Goal: Ask a question

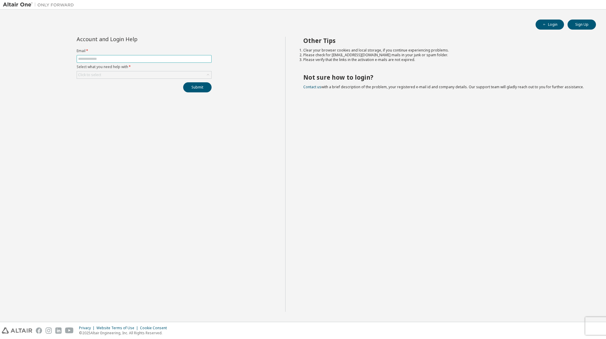
click at [107, 59] on input "text" at bounding box center [144, 59] width 132 height 5
type input "*"
type input "**********"
click at [106, 75] on div "Click to select" at bounding box center [144, 74] width 134 height 7
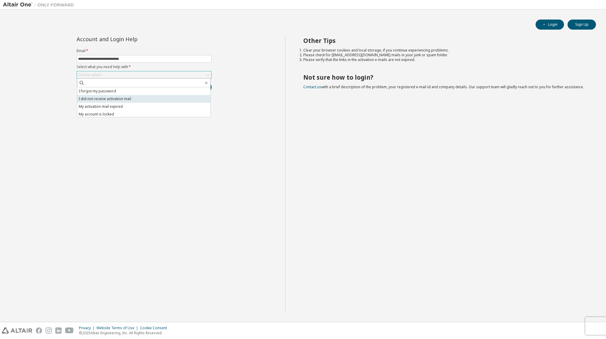
scroll to position [17, 0]
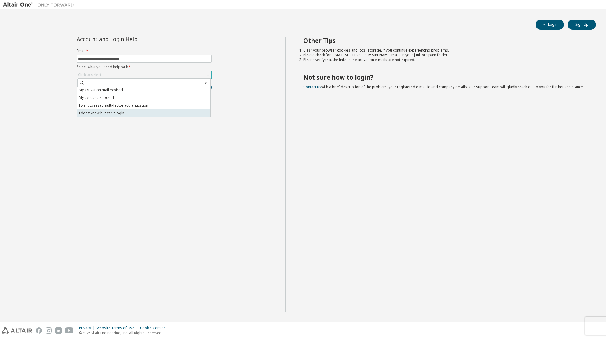
click at [121, 112] on li "I don't know but can't login" at bounding box center [143, 113] width 133 height 8
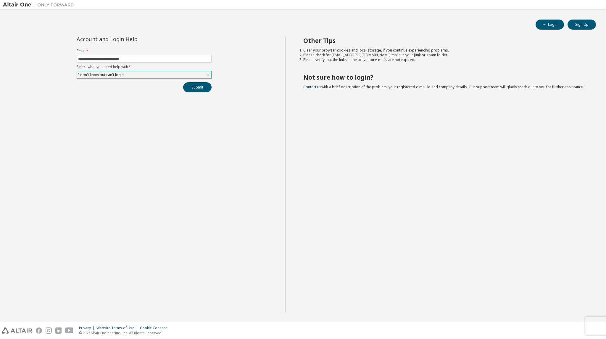
click at [191, 92] on div "**********" at bounding box center [144, 174] width 282 height 275
click at [197, 84] on button "Submit" at bounding box center [197, 87] width 28 height 10
click at [324, 193] on div "Other Tips Clear your browser cookies and local storage, if you continue experi…" at bounding box center [444, 174] width 318 height 275
click at [149, 73] on div "I don't know but can't login" at bounding box center [144, 74] width 134 height 7
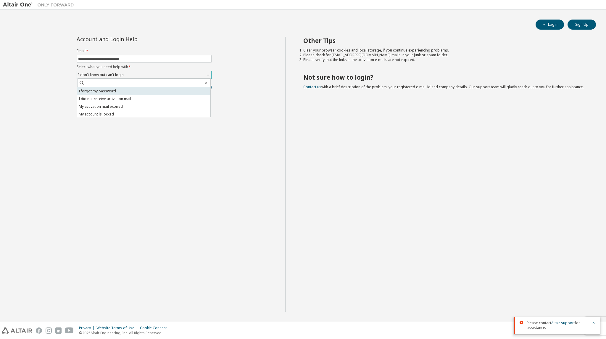
click at [128, 91] on li "I forgot my password" at bounding box center [143, 91] width 133 height 8
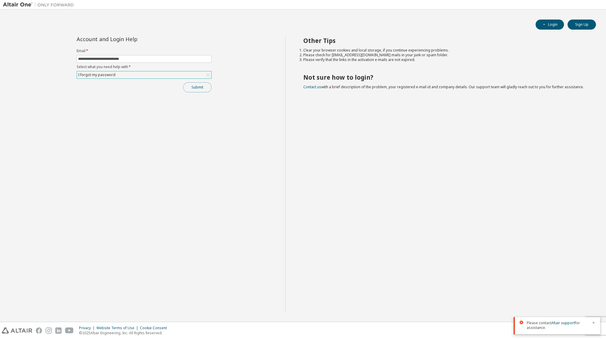
click at [198, 87] on button "Submit" at bounding box center [197, 87] width 28 height 10
click at [191, 73] on div "I forgot my password" at bounding box center [144, 74] width 134 height 7
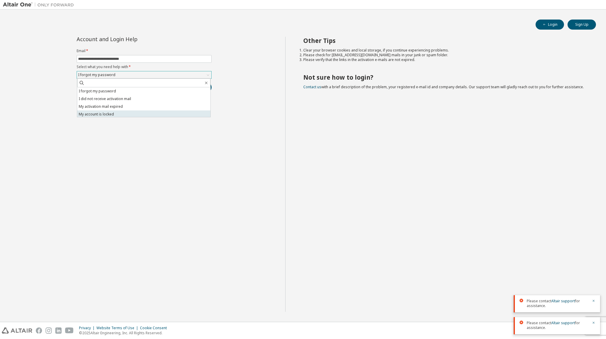
click at [127, 112] on li "My account is locked" at bounding box center [143, 114] width 133 height 8
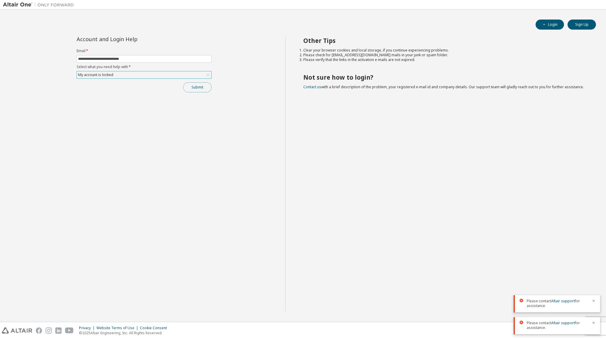
click at [193, 87] on button "Submit" at bounding box center [197, 87] width 28 height 10
click at [558, 324] on link "Altair support" at bounding box center [563, 322] width 24 height 5
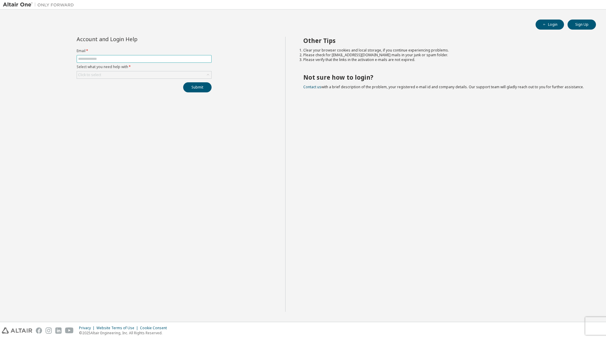
click at [138, 61] on span at bounding box center [144, 59] width 135 height 8
click at [113, 57] on input "text" at bounding box center [144, 59] width 132 height 5
click at [97, 58] on input "text" at bounding box center [144, 59] width 132 height 5
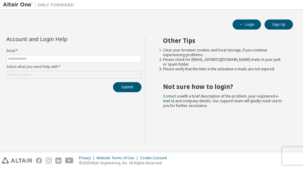
click at [256, 14] on div "Login Sign Up Account and Login Help Email * Select what you need help with * C…" at bounding box center [151, 80] width 297 height 137
click at [218, 33] on div "Login Sign Up Account and Login Help Email * Select what you need help with * C…" at bounding box center [151, 80] width 297 height 137
click at [159, 80] on div "Other Tips Clear your browser cookies and local storage, if you continue experi…" at bounding box center [222, 89] width 155 height 105
click at [158, 77] on div "Other Tips Clear your browser cookies and local storage, if you continue experi…" at bounding box center [222, 89] width 155 height 105
click at [222, 115] on div "Other Tips Clear your browser cookies and local storage, if you continue experi…" at bounding box center [222, 89] width 155 height 105
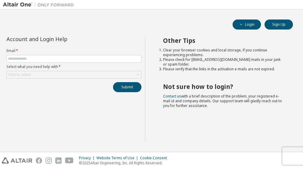
drag, startPoint x: 160, startPoint y: 35, endPoint x: 245, endPoint y: 107, distance: 111.4
click at [246, 107] on div "Login Sign Up Account and Login Help Email * Select what you need help with * C…" at bounding box center [151, 80] width 297 height 137
click at [239, 108] on div "Other Tips Clear your browser cookies and local storage, if you continue experi…" at bounding box center [222, 89] width 155 height 105
click at [232, 108] on div "Other Tips Clear your browser cookies and local storage, if you continue experi…" at bounding box center [222, 89] width 155 height 105
drag, startPoint x: 227, startPoint y: 105, endPoint x: 155, endPoint y: 42, distance: 95.8
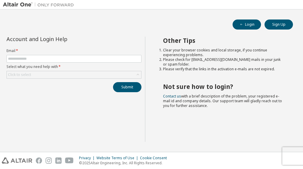
click at [155, 42] on div "Other Tips Clear your browser cookies and local storage, if you continue experi…" at bounding box center [222, 89] width 155 height 105
click at [159, 38] on div "Other Tips Clear your browser cookies and local storage, if you continue experi…" at bounding box center [222, 89] width 155 height 105
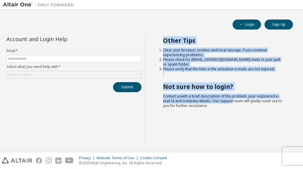
drag, startPoint x: 160, startPoint y: 38, endPoint x: 224, endPoint y: 103, distance: 90.6
click at [229, 99] on div "Other Tips Clear your browser cookies and local storage, if you continue experi…" at bounding box center [222, 89] width 155 height 105
click at [224, 103] on div "Other Tips Clear your browser cookies and local storage, if you continue experi…" at bounding box center [222, 89] width 155 height 105
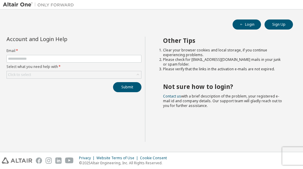
drag, startPoint x: 217, startPoint y: 102, endPoint x: 164, endPoint y: 36, distance: 84.6
click at [164, 36] on div "Login Sign Up Account and Login Help Email * Select what you need help with * C…" at bounding box center [151, 80] width 297 height 137
click at [163, 36] on div "Login Sign Up Account and Login Help Email * Select what you need help with * C…" at bounding box center [151, 80] width 297 height 137
drag, startPoint x: 163, startPoint y: 38, endPoint x: 276, endPoint y: 66, distance: 116.0
click at [275, 67] on div "Other Tips Clear your browser cookies and local storage, if you continue experi…" at bounding box center [222, 89] width 155 height 105
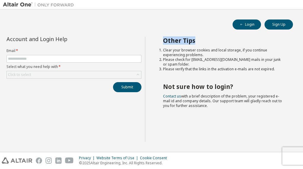
click at [277, 67] on li "Please verify that the links in the activation e-mails are not expired." at bounding box center [222, 69] width 119 height 5
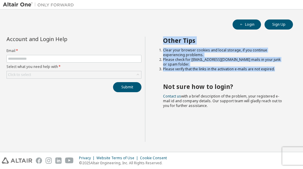
drag, startPoint x: 278, startPoint y: 64, endPoint x: 164, endPoint y: 38, distance: 117.5
click at [164, 38] on div "Other Tips Clear your browser cookies and local storage, if you continue experi…" at bounding box center [222, 89] width 155 height 105
click at [159, 38] on div "Other Tips Clear your browser cookies and local storage, if you continue experi…" at bounding box center [222, 89] width 155 height 105
drag, startPoint x: 159, startPoint y: 38, endPoint x: 269, endPoint y: 67, distance: 113.5
click at [269, 67] on div "Other Tips Clear your browser cookies and local storage, if you continue experi…" at bounding box center [222, 89] width 155 height 105
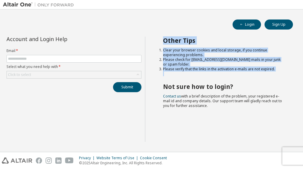
click at [273, 67] on li "Please verify that the links in the activation e-mails are not expired." at bounding box center [222, 69] width 119 height 5
click at [277, 67] on li "Please verify that the links in the activation e-mails are not expired." at bounding box center [222, 69] width 119 height 5
drag, startPoint x: 279, startPoint y: 65, endPoint x: 163, endPoint y: 41, distance: 118.2
click at [163, 41] on div "Other Tips Clear your browser cookies and local storage, if you continue experi…" at bounding box center [222, 89] width 155 height 105
click at [160, 41] on div "Other Tips Clear your browser cookies and local storage, if you continue experi…" at bounding box center [222, 89] width 155 height 105
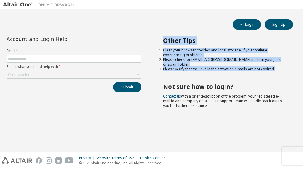
click at [158, 40] on div "Other Tips Clear your browser cookies and local storage, if you continue experi…" at bounding box center [222, 89] width 155 height 105
drag, startPoint x: 161, startPoint y: 38, endPoint x: 277, endPoint y: 64, distance: 118.6
click at [277, 64] on div "Other Tips Clear your browser cookies and local storage, if you continue experi…" at bounding box center [222, 89] width 155 height 105
click at [277, 67] on li "Please verify that the links in the activation e-mails are not expired." at bounding box center [222, 69] width 119 height 5
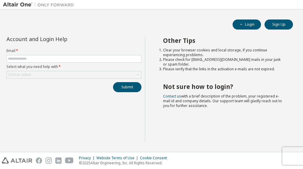
click at [280, 67] on li "Please verify that the links in the activation e-mails are not expired." at bounding box center [222, 69] width 119 height 5
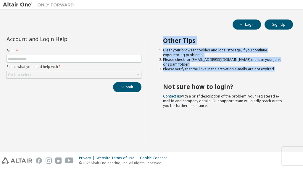
drag, startPoint x: 275, startPoint y: 64, endPoint x: 164, endPoint y: 38, distance: 113.9
click at [164, 38] on div "Other Tips Clear your browser cookies and local storage, if you continue experi…" at bounding box center [222, 89] width 155 height 105
click at [159, 38] on div "Other Tips Clear your browser cookies and local storage, if you continue experi…" at bounding box center [222, 89] width 155 height 105
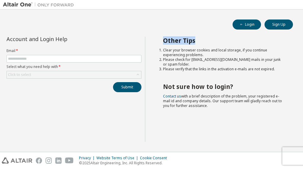
drag, startPoint x: 159, startPoint y: 38, endPoint x: 276, endPoint y: 66, distance: 120.3
click at [276, 66] on div "Other Tips Clear your browser cookies and local storage, if you continue experi…" at bounding box center [222, 89] width 155 height 105
click at [276, 67] on li "Please verify that the links in the activation e-mails are not expired." at bounding box center [222, 69] width 119 height 5
click at [278, 67] on li "Please verify that the links in the activation e-mails are not expired." at bounding box center [222, 69] width 119 height 5
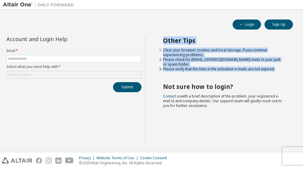
drag, startPoint x: 276, startPoint y: 65, endPoint x: 163, endPoint y: 38, distance: 116.0
click at [163, 38] on div "Other Tips Clear your browser cookies and local storage, if you continue experi…" at bounding box center [222, 89] width 155 height 105
click at [163, 38] on h2 "Other Tips" at bounding box center [222, 41] width 119 height 8
click at [162, 42] on div "Other Tips Clear your browser cookies and local storage, if you continue experi…" at bounding box center [222, 89] width 155 height 105
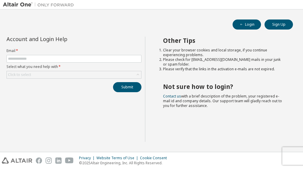
click at [162, 39] on div "Other Tips Clear your browser cookies and local storage, if you continue experi…" at bounding box center [222, 89] width 155 height 105
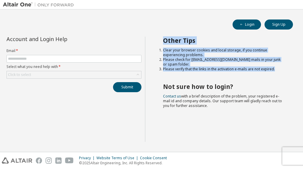
drag, startPoint x: 162, startPoint y: 38, endPoint x: 276, endPoint y: 66, distance: 117.8
click at [276, 66] on div "Other Tips Clear your browser cookies and local storage, if you continue experi…" at bounding box center [222, 89] width 155 height 105
click at [276, 67] on li "Please verify that the links in the activation e-mails are not expired." at bounding box center [222, 69] width 119 height 5
drag, startPoint x: 278, startPoint y: 65, endPoint x: 163, endPoint y: 34, distance: 119.7
click at [163, 34] on div "Login Sign Up Account and Login Help Email * Select what you need help with * C…" at bounding box center [151, 80] width 297 height 137
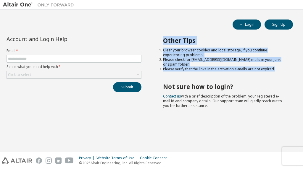
click at [163, 34] on div "Login Sign Up Account and Login Help Email * Select what you need help with * C…" at bounding box center [151, 80] width 297 height 137
drag, startPoint x: 162, startPoint y: 35, endPoint x: 277, endPoint y: 67, distance: 119.7
click at [277, 67] on div "Login Sign Up Account and Login Help Email * Select what you need help with * C…" at bounding box center [151, 80] width 297 height 137
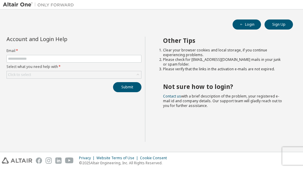
click at [277, 67] on div "Other Tips Clear your browser cookies and local storage, if you continue experi…" at bounding box center [222, 89] width 155 height 105
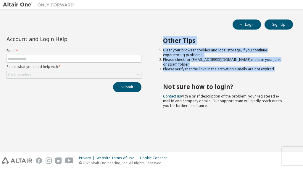
drag, startPoint x: 279, startPoint y: 67, endPoint x: 163, endPoint y: 40, distance: 118.9
click at [163, 40] on div "Other Tips Clear your browser cookies and local storage, if you continue experi…" at bounding box center [222, 89] width 155 height 105
click at [163, 37] on h2 "Other Tips" at bounding box center [222, 41] width 119 height 8
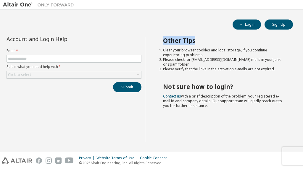
drag, startPoint x: 163, startPoint y: 41, endPoint x: 281, endPoint y: 69, distance: 121.8
click at [281, 69] on div "Other Tips Clear your browser cookies and local storage, if you continue experi…" at bounding box center [222, 89] width 155 height 105
click at [279, 67] on li "Please verify that the links in the activation e-mails are not expired." at bounding box center [222, 69] width 119 height 5
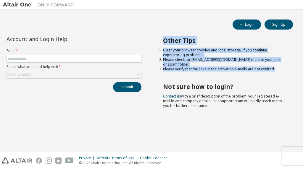
drag, startPoint x: 284, startPoint y: 67, endPoint x: 161, endPoint y: 39, distance: 126.0
click at [161, 39] on div "Other Tips Clear your browser cookies and local storage, if you continue experi…" at bounding box center [222, 89] width 155 height 105
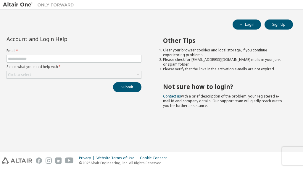
click at [237, 152] on div "Login Sign Up Account and Login Help Email * Select what you need help with * C…" at bounding box center [151, 80] width 303 height 143
click at [279, 145] on div "Account and Login Help Email * Select what you need help with * Click to select…" at bounding box center [151, 93] width 297 height 112
click at [250, 137] on div "Other Tips Clear your browser cookies and local storage, if you continue experi…" at bounding box center [222, 89] width 155 height 105
click at [249, 137] on div "Other Tips Clear your browser cookies and local storage, if you continue experi…" at bounding box center [222, 89] width 155 height 105
click at [195, 159] on div "Privacy Website Terms of Use Cookie Consent © 2025 Altair Engineering, Inc. All…" at bounding box center [151, 160] width 303 height 17
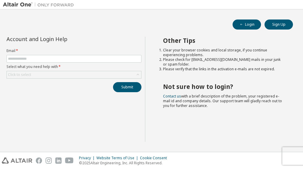
click at [181, 113] on div "Other Tips Clear your browser cookies and local storage, if you continue experi…" at bounding box center [222, 89] width 155 height 105
type input "*"
